Goal: Task Accomplishment & Management: Manage account settings

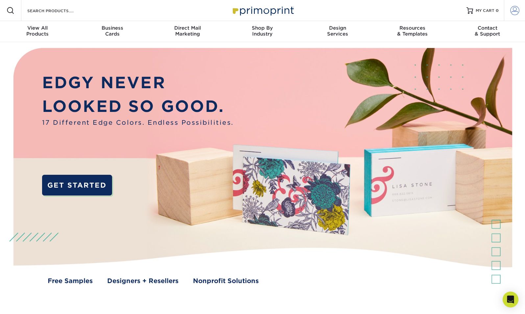
click at [518, 12] on span at bounding box center [515, 10] width 9 height 9
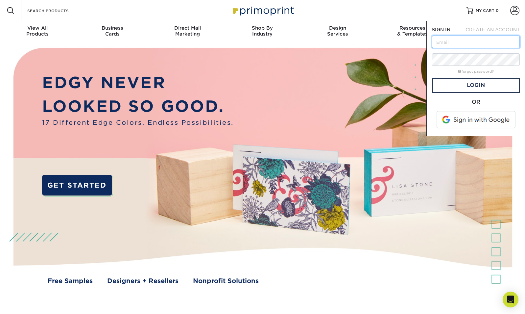
paste input "Thank you for your feedback. We're truly sorry to hear that your experience did…"
type input "Thank you for your feedback. We're truly sorry to hear that your experience did…"
paste input "mailto:[EMAIL_ADDRESS][DOMAIN_NAME]"
type input "mailto:[EMAIL_ADDRESS][DOMAIN_NAME]"
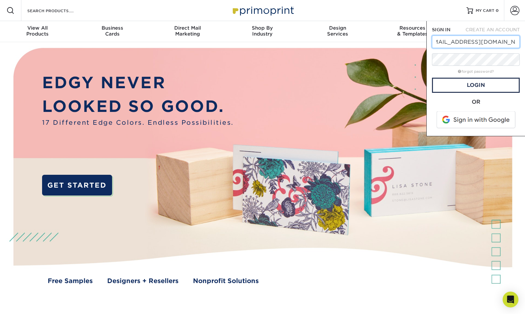
scroll to position [0, 0]
click at [456, 41] on input "mailto:[EMAIL_ADDRESS][DOMAIN_NAME]" at bounding box center [476, 42] width 88 height 13
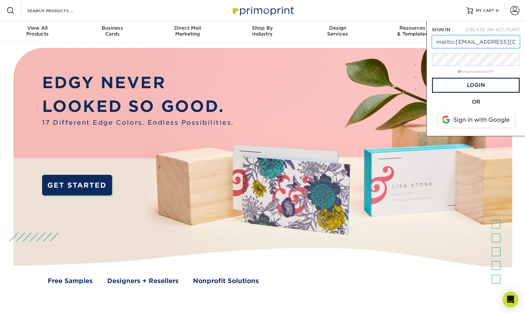
paste input "text"
click at [456, 41] on input "text" at bounding box center [476, 42] width 88 height 13
paste input "text"
drag, startPoint x: 456, startPoint y: 41, endPoint x: 426, endPoint y: 36, distance: 30.3
click at [426, 36] on div "Resources & Templates" at bounding box center [412, 31] width 75 height 12
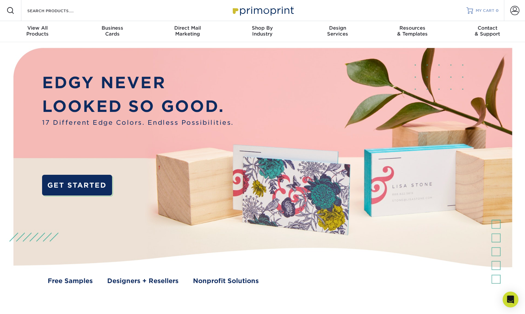
click at [482, 12] on span "MY CART" at bounding box center [485, 11] width 19 height 6
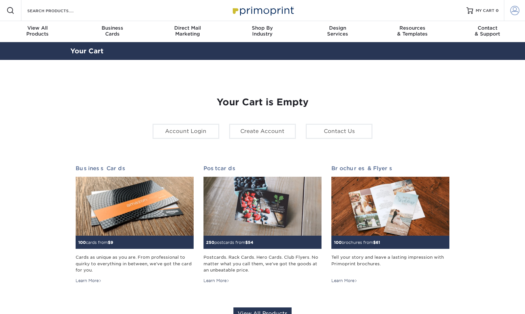
click at [509, 11] on link "Account" at bounding box center [514, 10] width 21 height 21
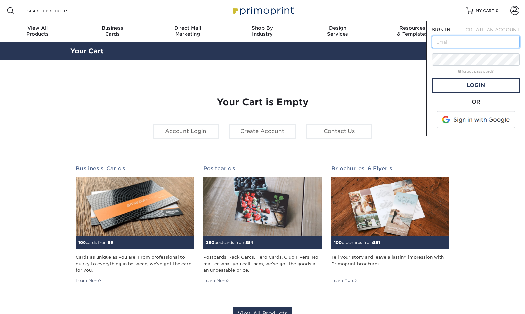
click at [464, 43] on input "text" at bounding box center [476, 42] width 88 height 13
drag, startPoint x: 464, startPoint y: 43, endPoint x: 436, endPoint y: 38, distance: 28.7
click at [436, 38] on input "text" at bounding box center [476, 42] width 88 height 13
click at [446, 38] on input "text" at bounding box center [476, 42] width 88 height 13
click at [457, 42] on input "text" at bounding box center [476, 42] width 88 height 13
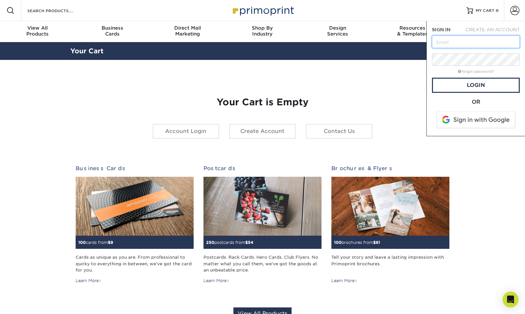
drag, startPoint x: 457, startPoint y: 42, endPoint x: 441, endPoint y: 43, distance: 16.1
click at [441, 43] on input "text" at bounding box center [476, 42] width 88 height 13
click at [453, 40] on input "text" at bounding box center [476, 42] width 88 height 13
type input "pacificheadandneck@gmail.com"
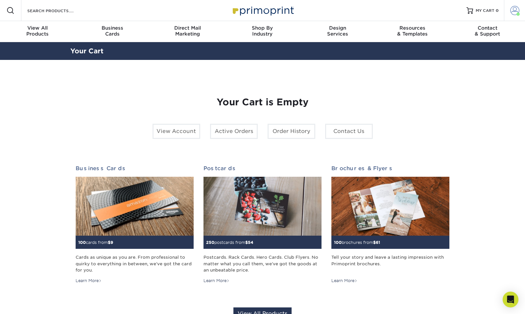
click at [516, 13] on span at bounding box center [515, 10] width 9 height 9
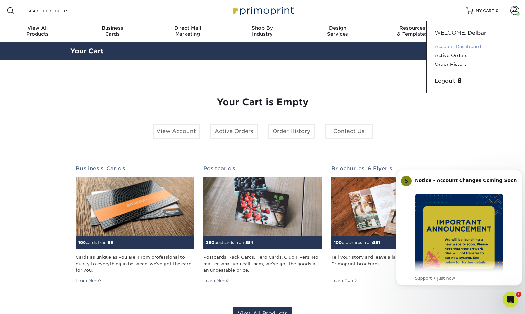
click at [460, 46] on link "Account Dashboard" at bounding box center [476, 46] width 83 height 9
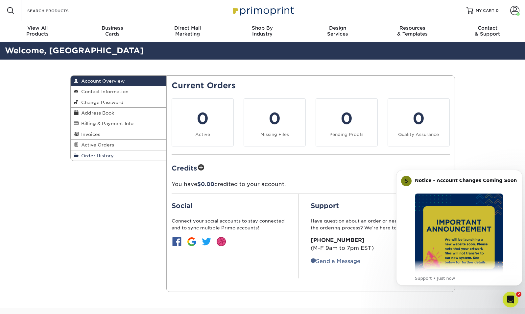
click at [106, 156] on span "Order History" at bounding box center [96, 155] width 35 height 5
